Goal: Transaction & Acquisition: Purchase product/service

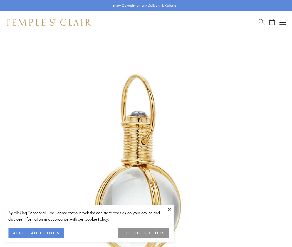
scroll to position [145, 0]
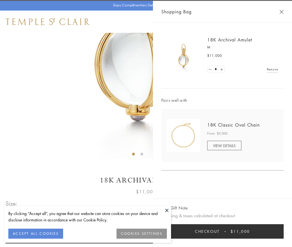
click at [223, 232] on button "Checkout $11,000" at bounding box center [222, 231] width 122 height 14
